Goal: Task Accomplishment & Management: Manage account settings

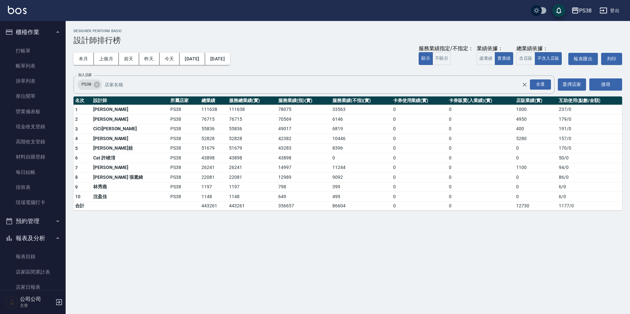
scroll to position [131, 0]
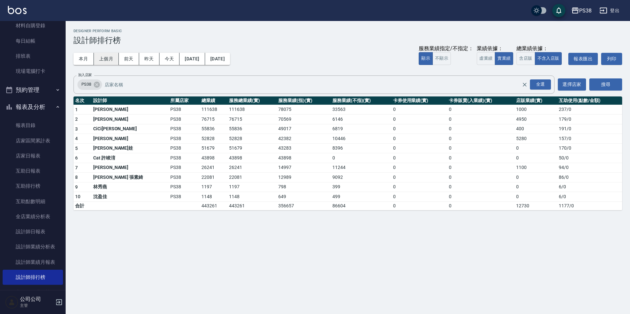
click at [108, 59] on button "上個月" at bounding box center [106, 59] width 25 height 12
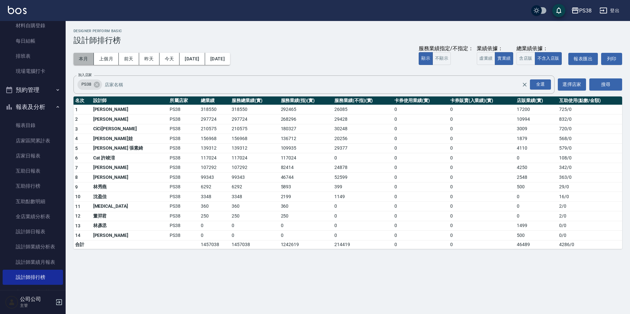
click at [86, 59] on button "本月" at bounding box center [83, 59] width 20 height 12
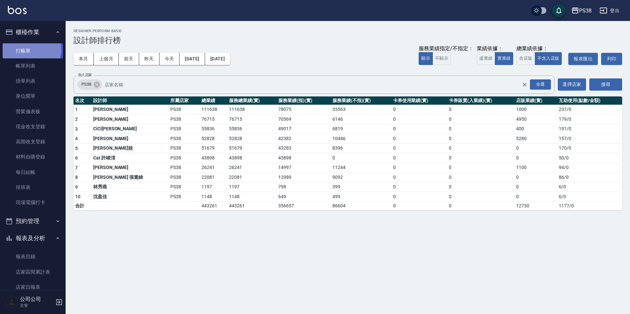
click at [27, 50] on link "打帳單" at bounding box center [33, 50] width 60 height 15
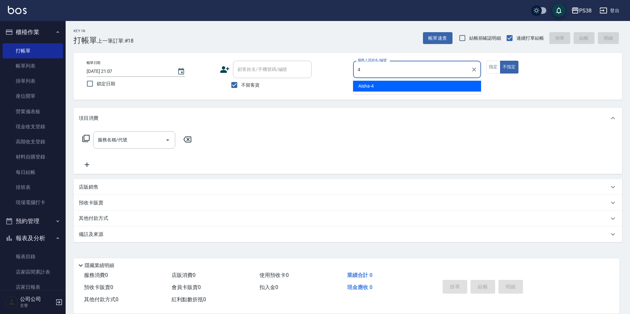
type input "Aisha-4"
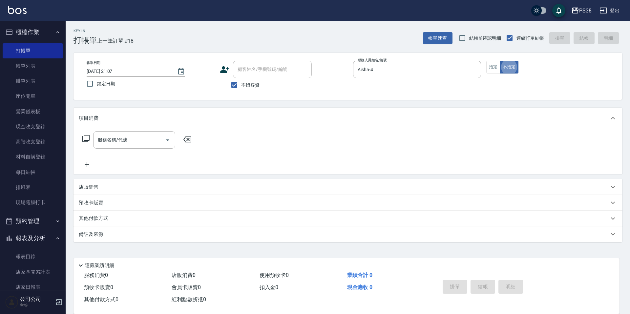
type button "false"
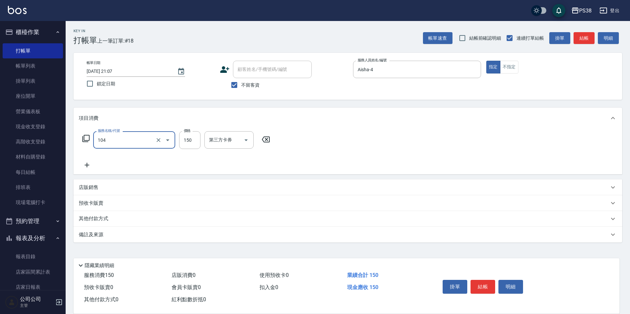
type input "洗髮(104)"
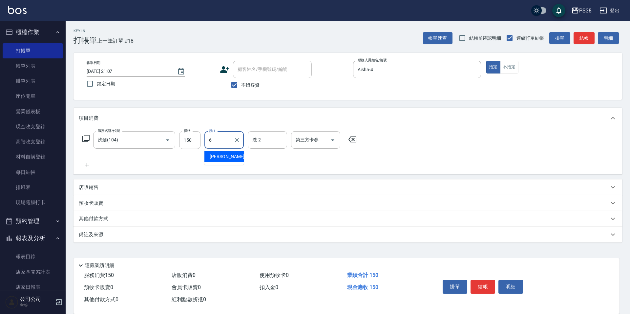
type input "Yuki-6"
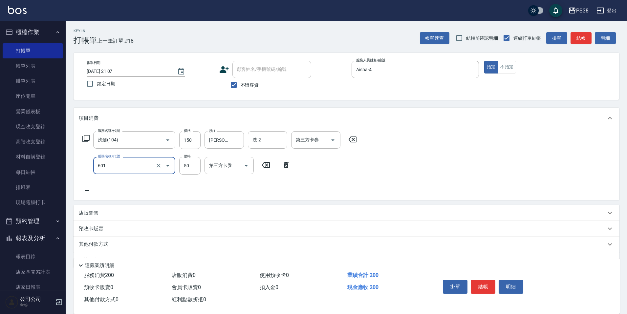
type input "精油50(601)"
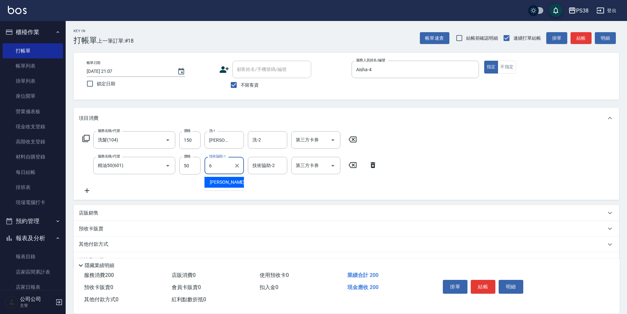
type input "Yuki-6"
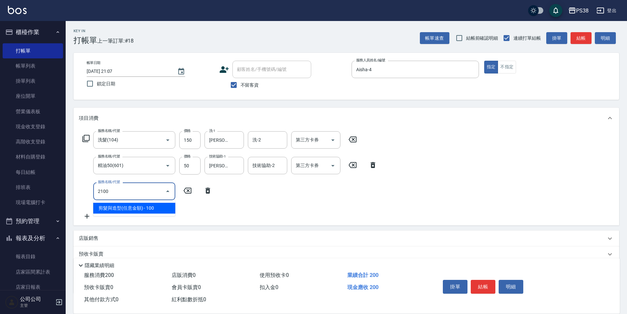
type input "剪髮與造型(任意金額)(2100)"
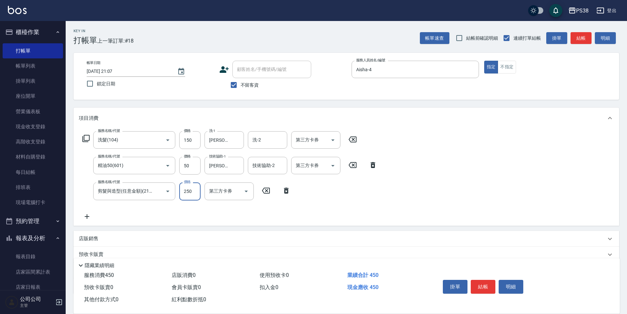
type input "250"
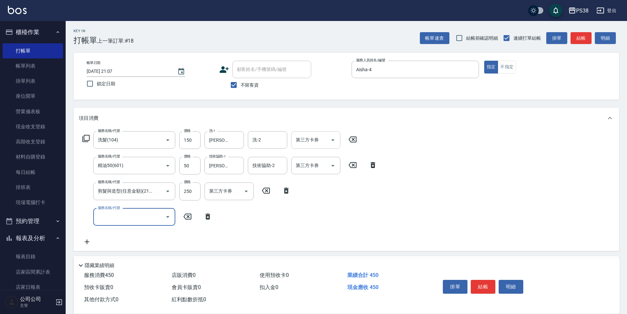
click at [326, 133] on div "第三方卡券" at bounding box center [315, 139] width 49 height 17
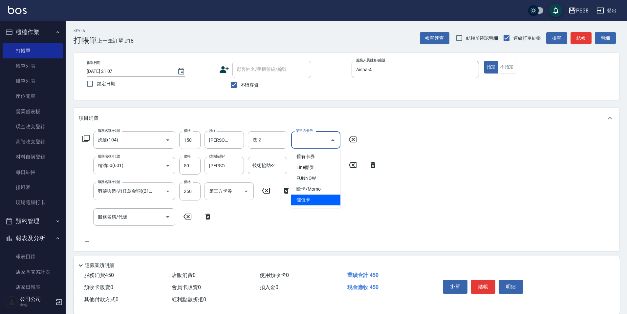
click at [315, 195] on span "儲值卡" at bounding box center [315, 200] width 49 height 11
type input "儲值卡"
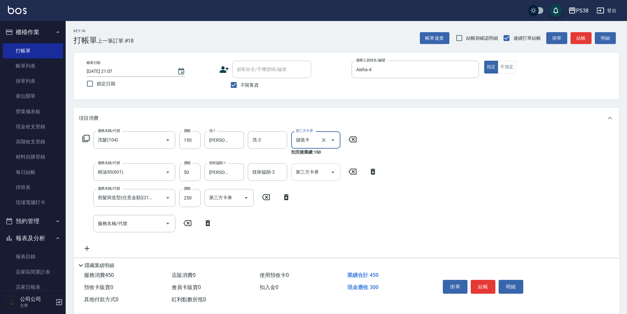
click at [331, 170] on icon "Open" at bounding box center [333, 172] width 8 height 8
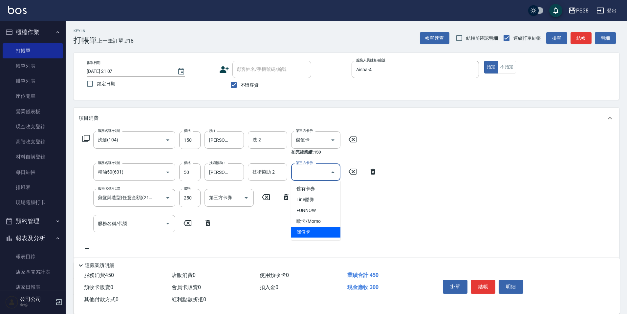
click at [320, 233] on span "儲值卡" at bounding box center [315, 232] width 49 height 11
type input "儲值卡"
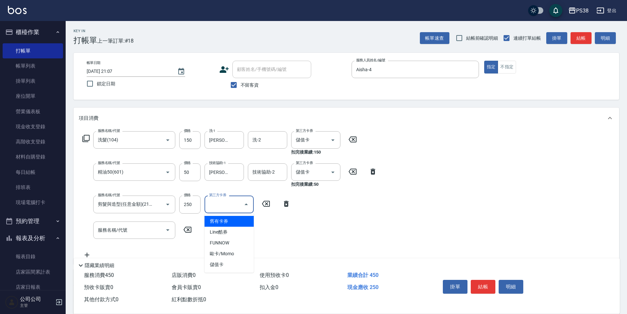
click at [229, 202] on input "第三方卡券" at bounding box center [223, 203] width 33 height 11
drag, startPoint x: 233, startPoint y: 263, endPoint x: 252, endPoint y: 258, distance: 19.7
click at [233, 263] on span "儲值卡" at bounding box center [228, 264] width 49 height 11
type input "儲值卡"
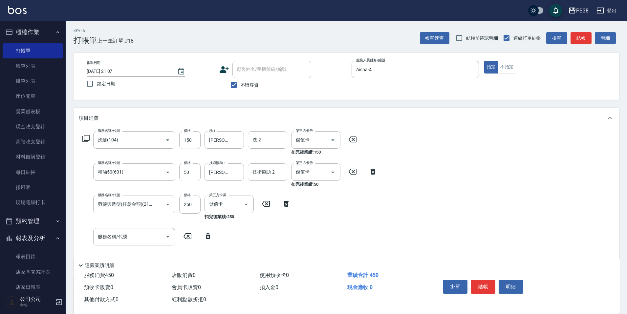
click at [336, 229] on div "服務名稱/代號 洗髮(104) 服務名稱/代號 價格 150 價格 洗-1 Yuki-6 洗-1 洗-2 洗-2 第三方卡券 儲值卡 第三方卡券 扣完後業績:…" at bounding box center [230, 198] width 302 height 134
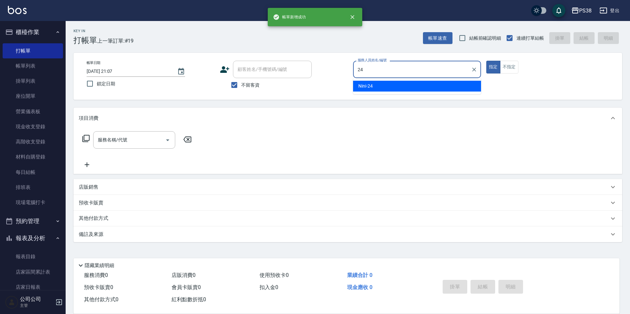
type input "Nini-24"
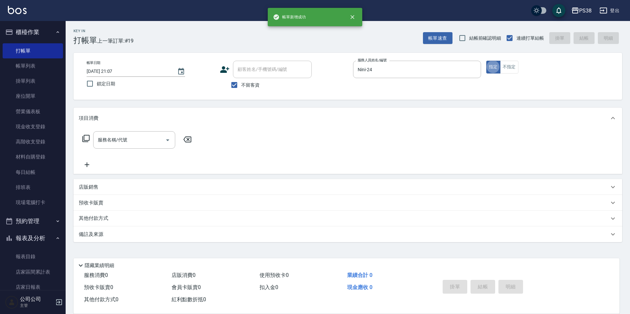
type button "true"
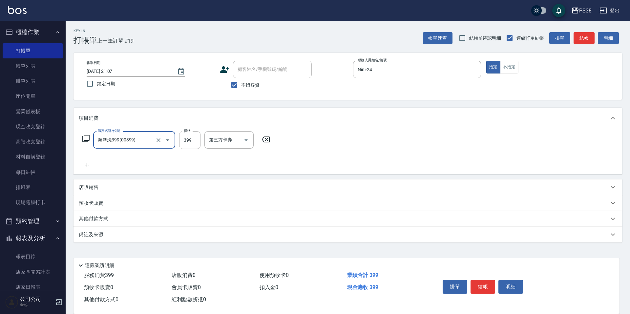
type input "海鹽洗399(00399)"
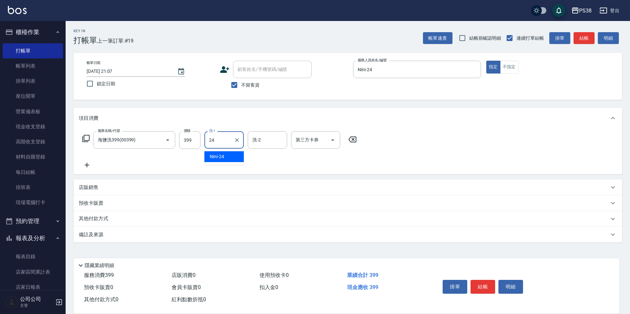
type input "Nini-24"
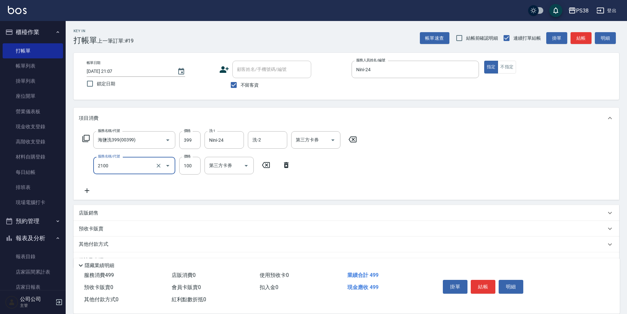
type input "剪髮與造型(任意金額)(2100)"
type input "50"
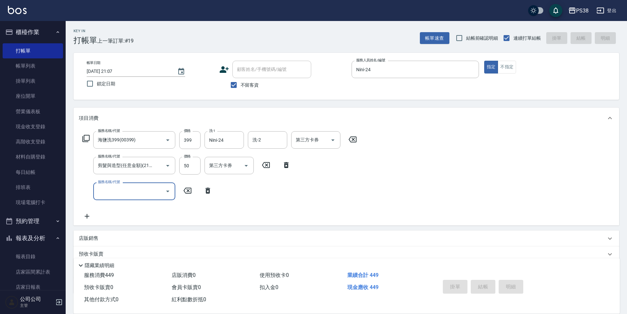
type input "2025/09/09 21:08"
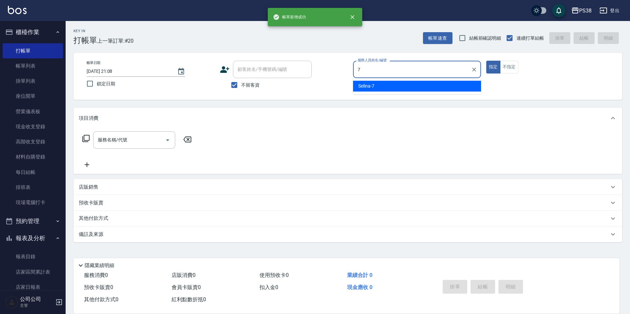
type input "Selina-7"
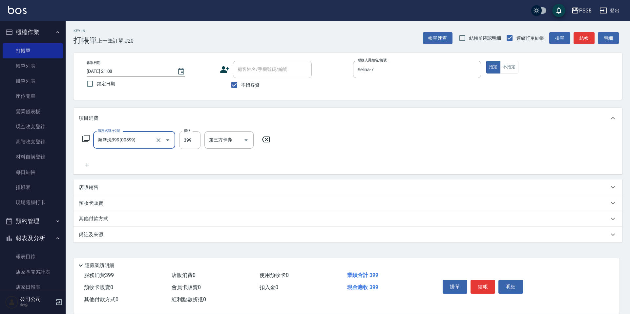
type input "海鹽洗399(00399)"
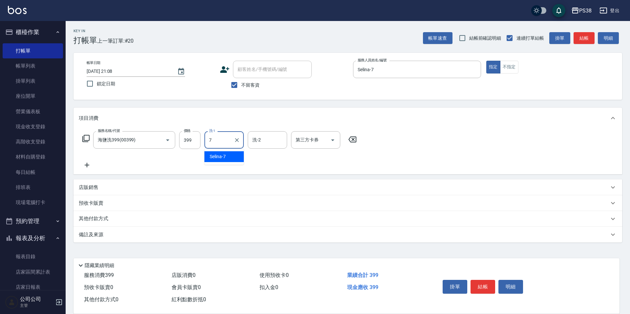
type input "Selina-7"
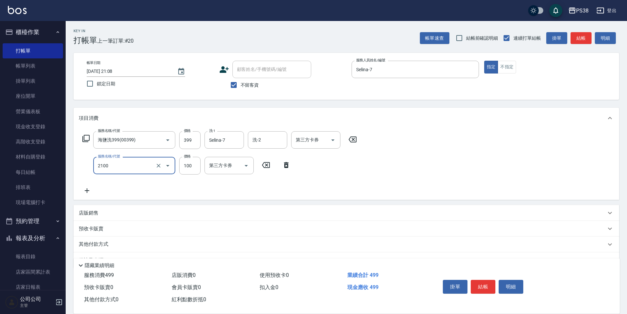
type input "剪髮與造型(任意金額)(2100)"
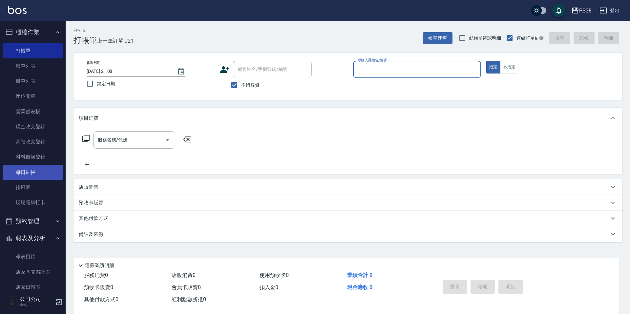
click at [22, 177] on link "每日結帳" at bounding box center [33, 172] width 60 height 15
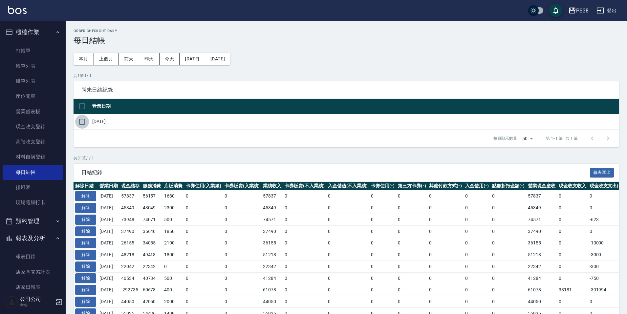
click at [83, 121] on input "checkbox" at bounding box center [82, 122] width 14 height 14
checkbox input "true"
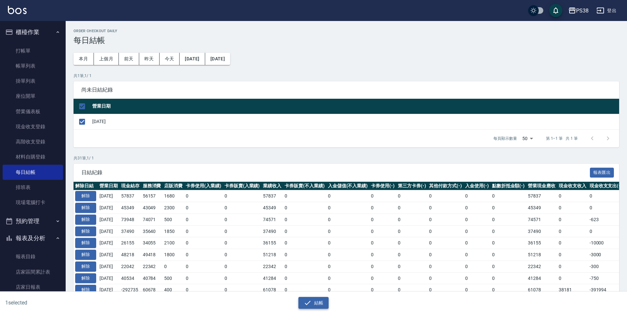
click at [313, 300] on button "結帳" at bounding box center [313, 303] width 31 height 12
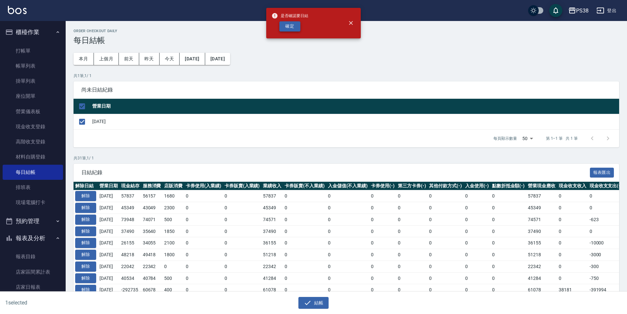
click at [296, 27] on button "確定" at bounding box center [289, 26] width 21 height 10
checkbox input "false"
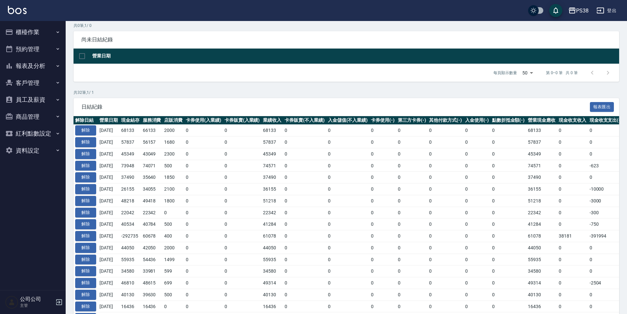
scroll to position [46, 0]
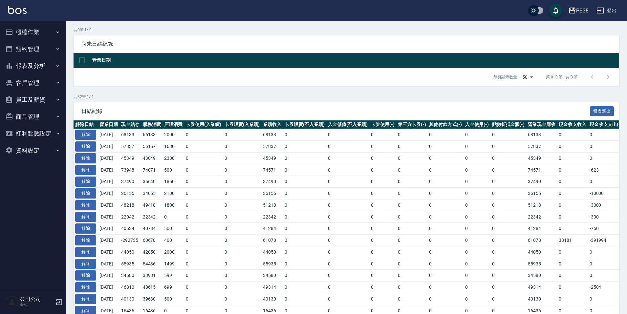
click at [33, 34] on button "櫃檯作業" at bounding box center [33, 32] width 60 height 17
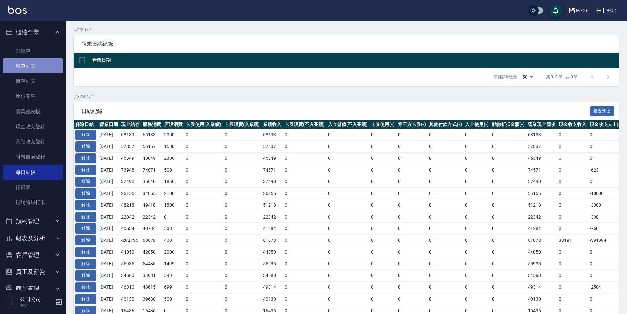
click at [34, 70] on link "帳單列表" at bounding box center [33, 65] width 60 height 15
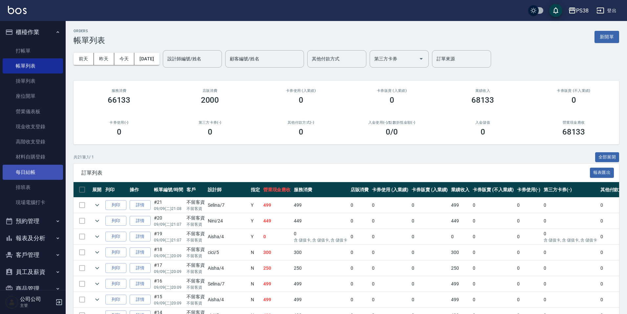
click at [32, 173] on link "每日結帳" at bounding box center [33, 172] width 60 height 15
